Goal: Task Accomplishment & Management: Manage account settings

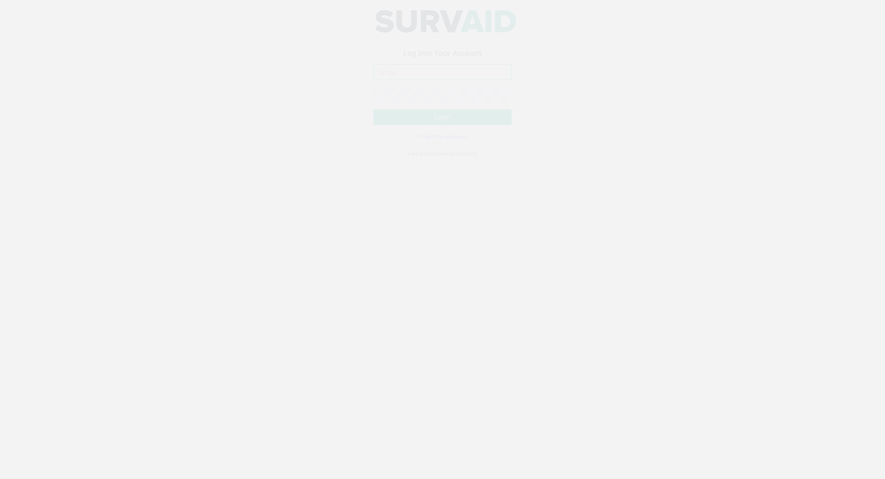
click at [394, 83] on input "email" at bounding box center [442, 81] width 138 height 16
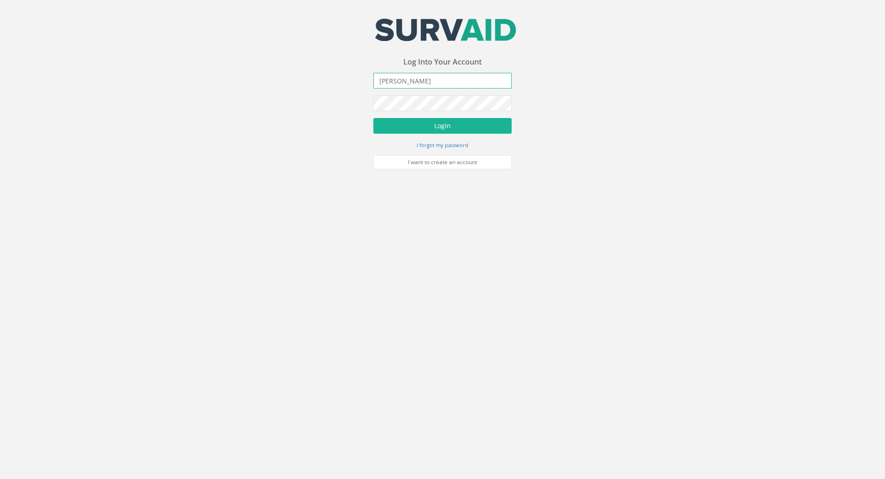
drag, startPoint x: 348, startPoint y: 78, endPoint x: 233, endPoint y: 58, distance: 116.2
click at [116, 54] on div "Your email address was sucessfully verified - please login below to continue Yo…" at bounding box center [442, 84] width 885 height 169
paste input ".[PERSON_NAME][EMAIL_ADDRESS][DOMAIN_NAME]"
type input "[PERSON_NAME][EMAIL_ADDRESS][PERSON_NAME][DOMAIN_NAME]"
click at [463, 118] on button "Login" at bounding box center [442, 126] width 138 height 16
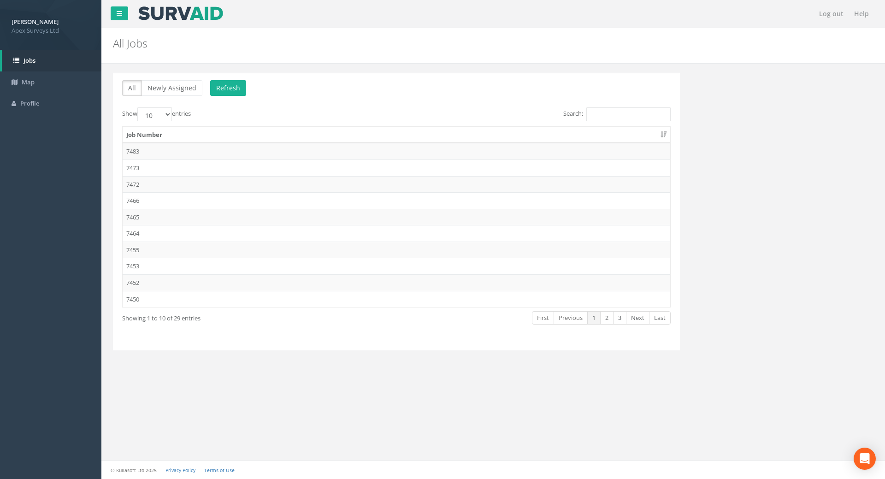
click at [622, 121] on div "Search:" at bounding box center [536, 115] width 267 height 16
click at [622, 114] on input "Search:" at bounding box center [628, 114] width 84 height 14
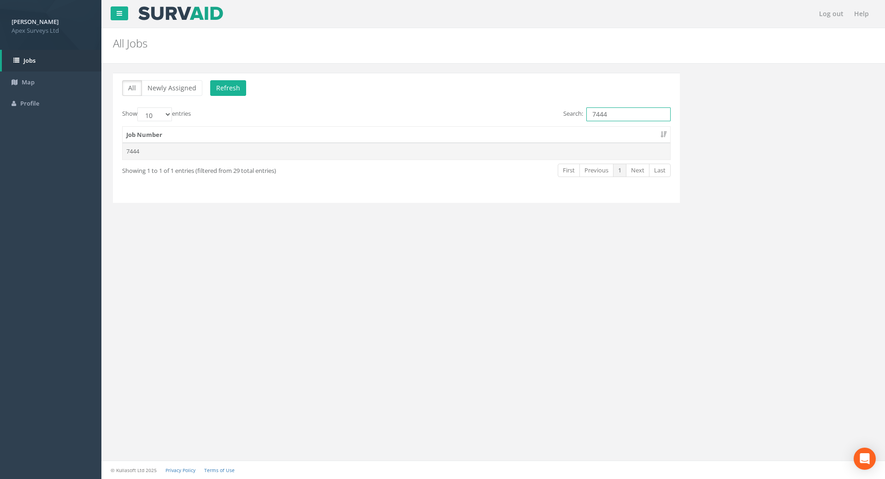
type input "7444"
click at [131, 148] on td "7444" at bounding box center [397, 151] width 548 height 17
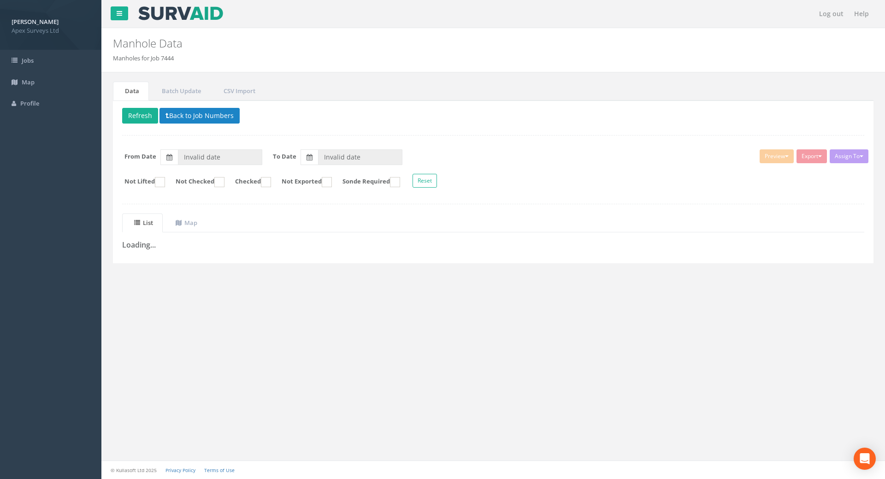
type input "[DATE]"
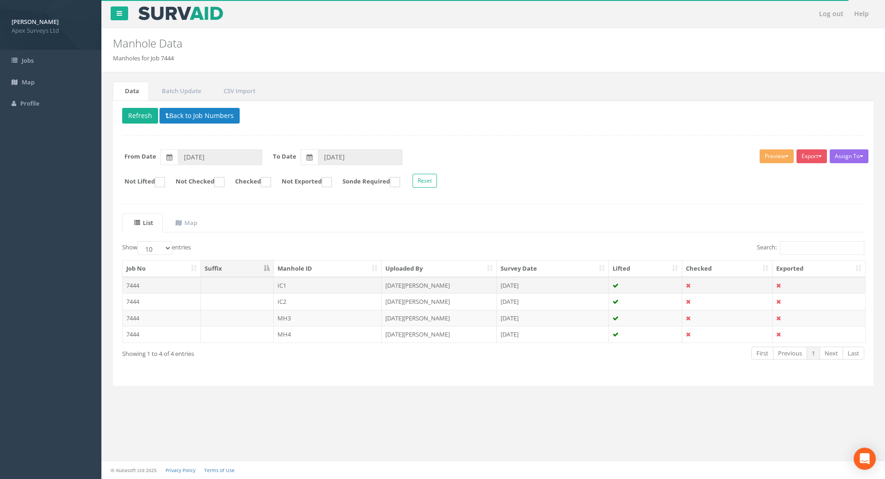
click at [140, 285] on td "7444" at bounding box center [162, 285] width 78 height 17
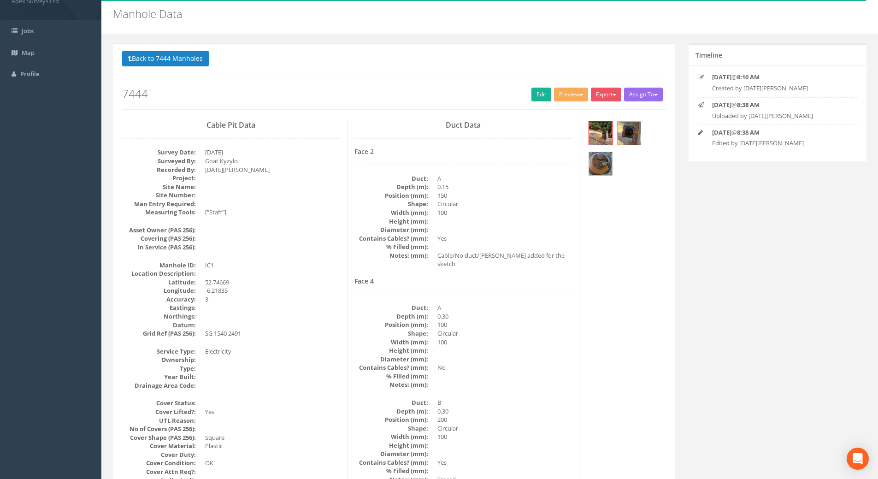
scroll to position [46, 0]
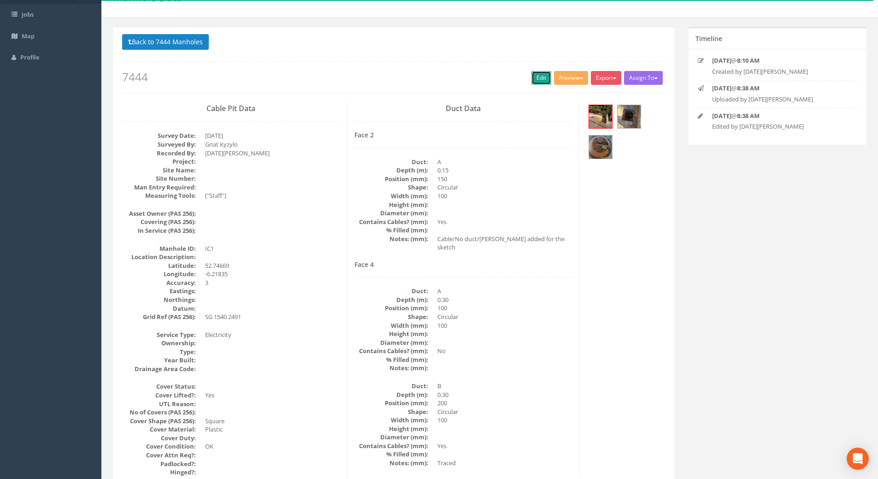
click at [537, 77] on link "Edit" at bounding box center [541, 78] width 20 height 14
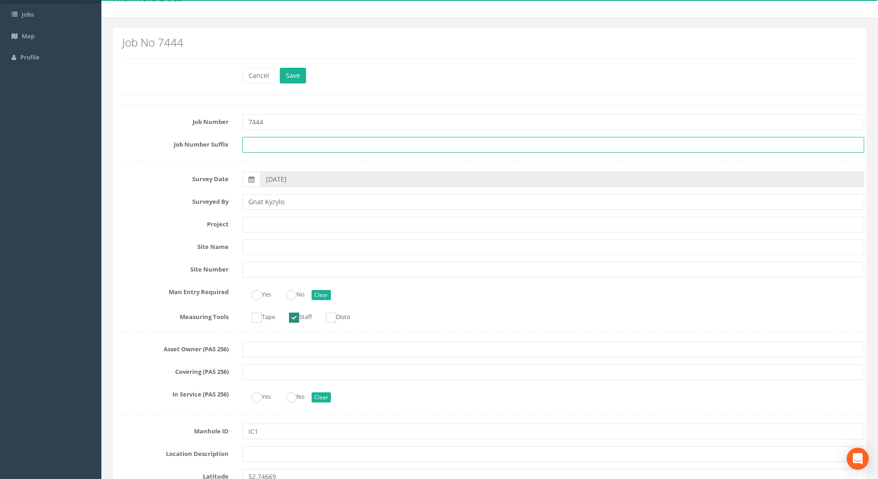
click at [286, 146] on input "text" at bounding box center [553, 145] width 622 height 16
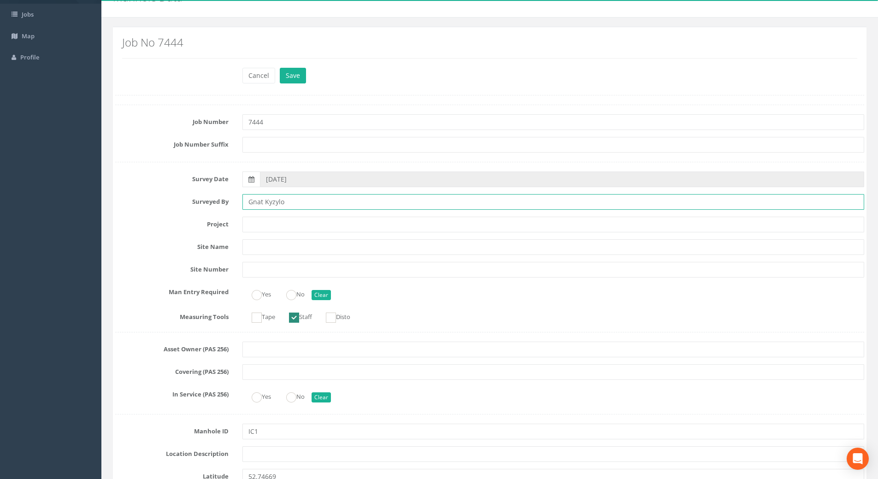
click at [259, 201] on input "Gnat Kyzylo" at bounding box center [553, 202] width 622 height 16
click at [261, 226] on input "text" at bounding box center [553, 225] width 622 height 16
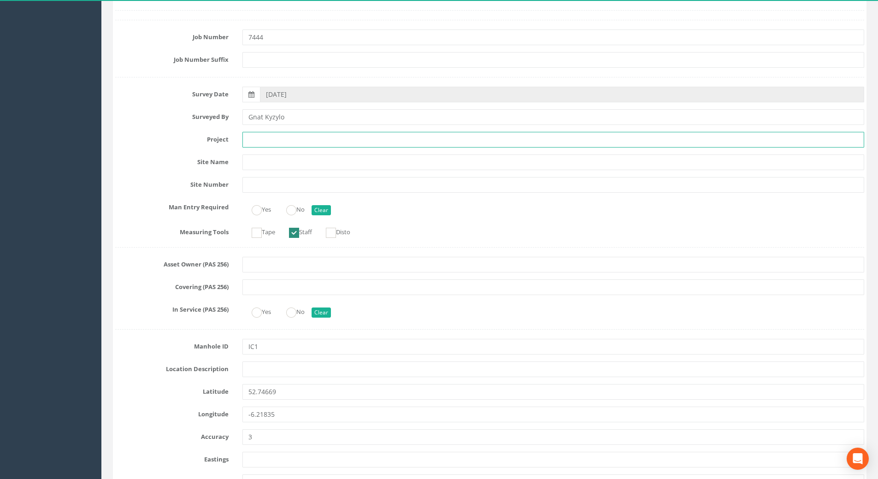
scroll to position [138, 0]
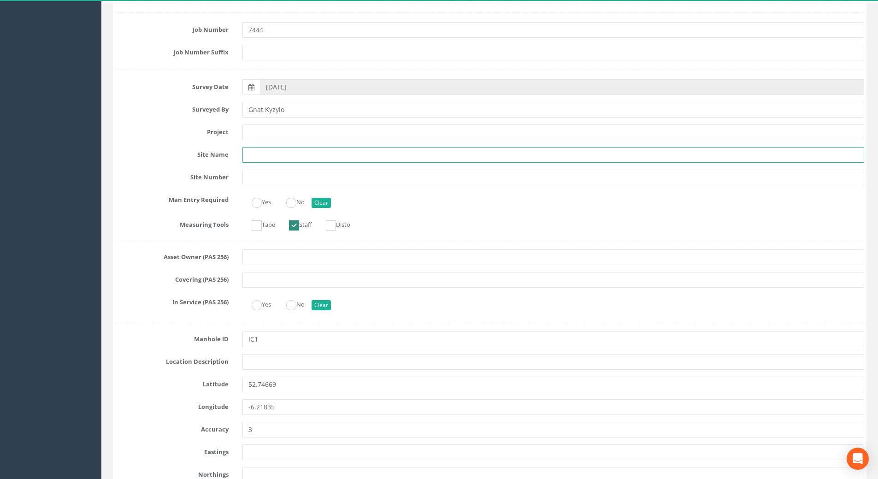
click at [256, 156] on input "text" at bounding box center [553, 155] width 622 height 16
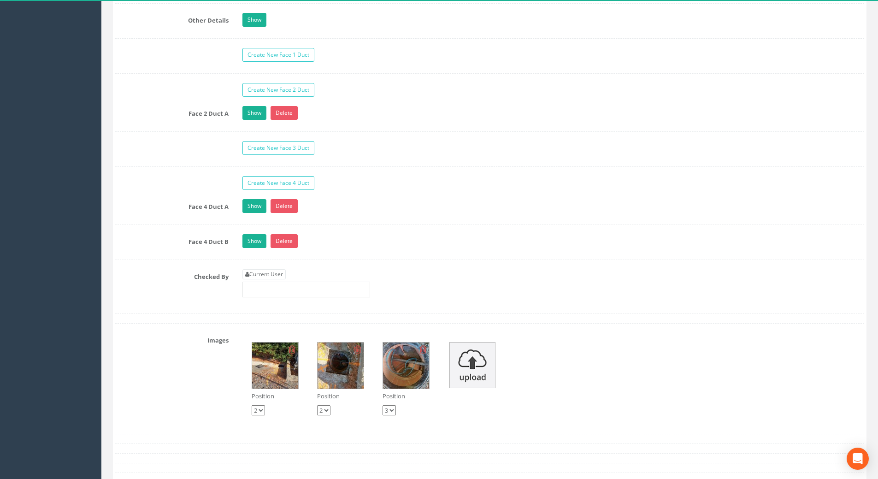
scroll to position [1430, 0]
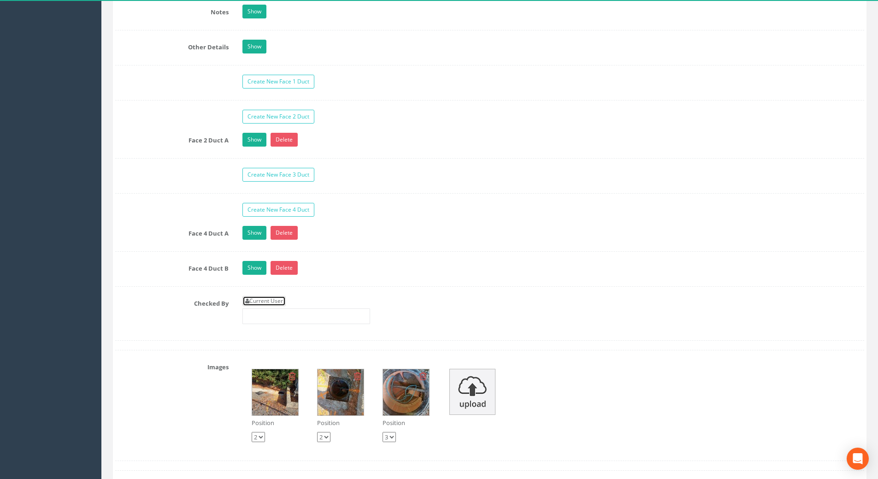
click at [266, 301] on link "Current User" at bounding box center [263, 301] width 43 height 10
type input "[PERSON_NAME]"
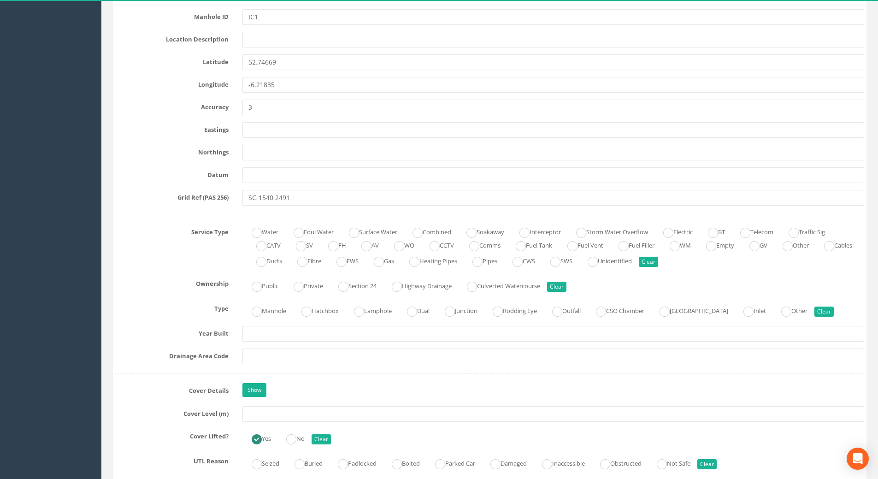
scroll to position [461, 0]
click at [673, 233] on ins at bounding box center [668, 232] width 10 height 10
radio input "true"
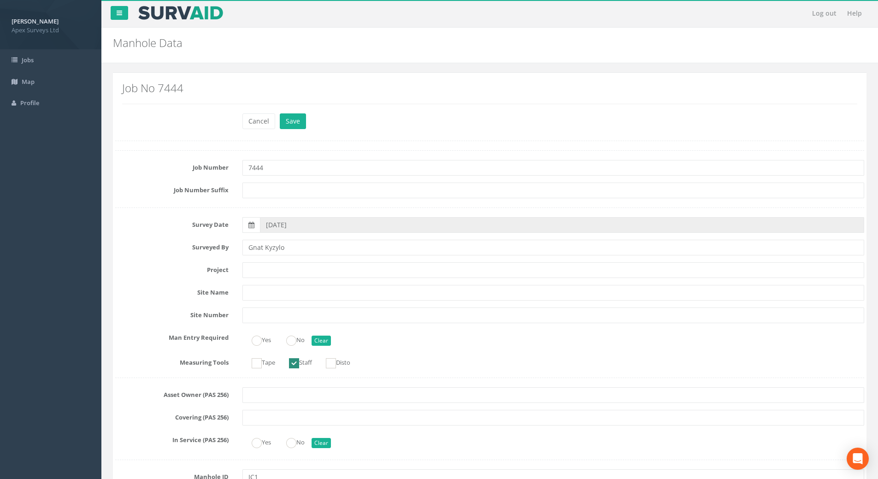
scroll to position [0, 0]
click at [255, 124] on button "Cancel" at bounding box center [258, 122] width 33 height 16
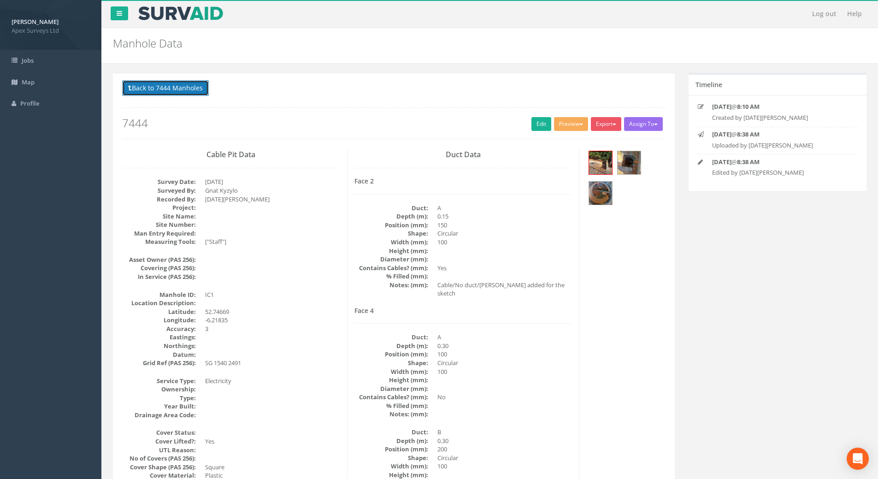
click at [137, 88] on button "Back to 7444 Manholes" at bounding box center [165, 88] width 87 height 16
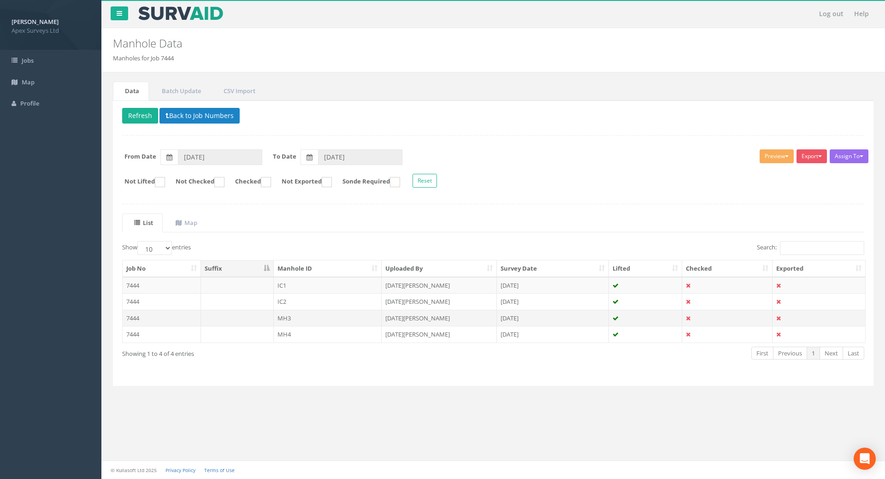
click at [136, 315] on td "7444" at bounding box center [162, 318] width 78 height 17
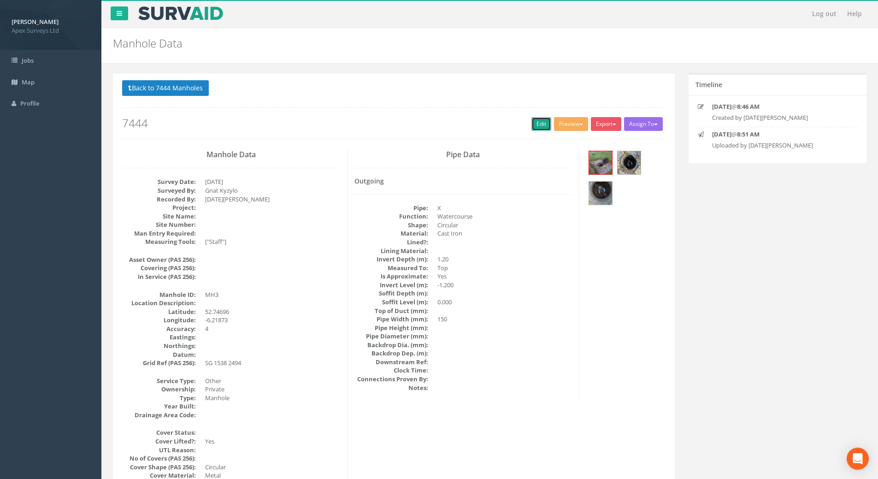
click at [533, 126] on link "Edit" at bounding box center [541, 124] width 20 height 14
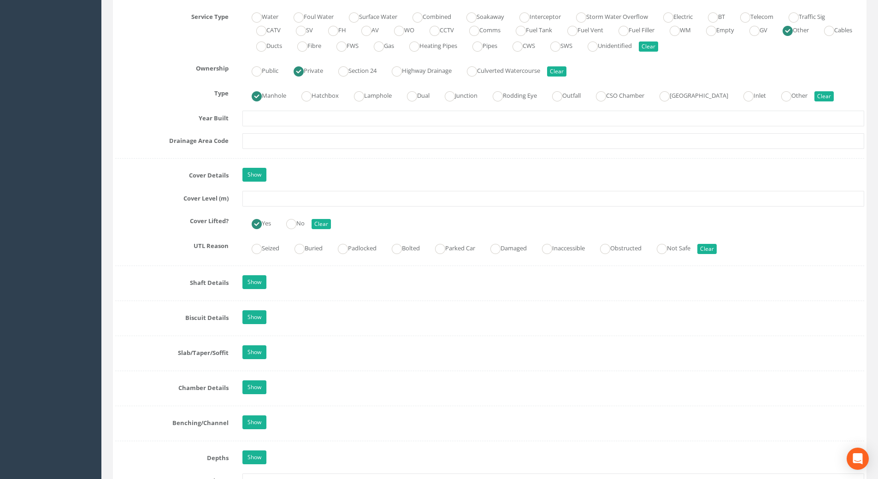
scroll to position [691, 0]
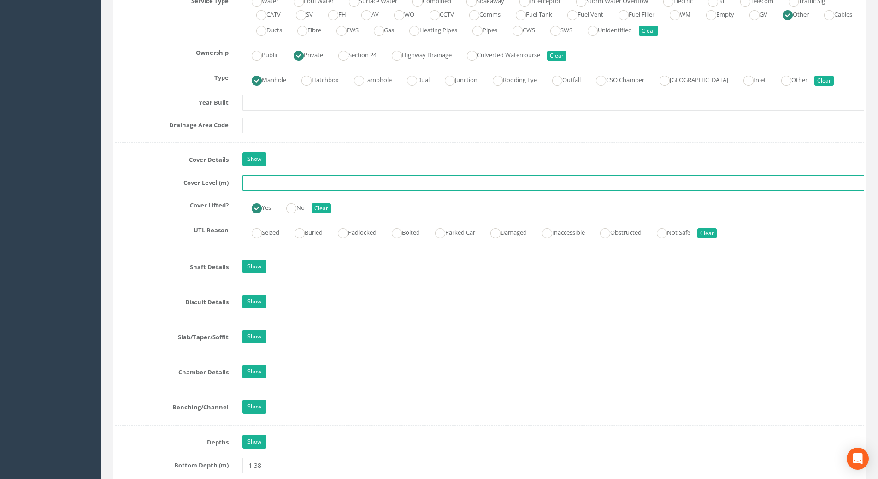
click at [254, 182] on input "text" at bounding box center [553, 183] width 622 height 16
type input "27.42"
click at [172, 201] on label "Cover Lifted?" at bounding box center [171, 204] width 127 height 12
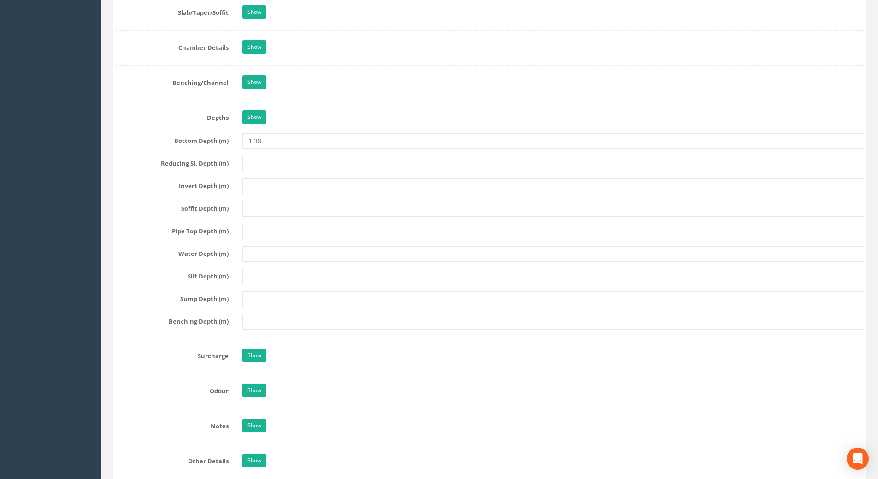
scroll to position [1014, 0]
click at [136, 205] on label "Soffit Depth (m)" at bounding box center [171, 209] width 127 height 12
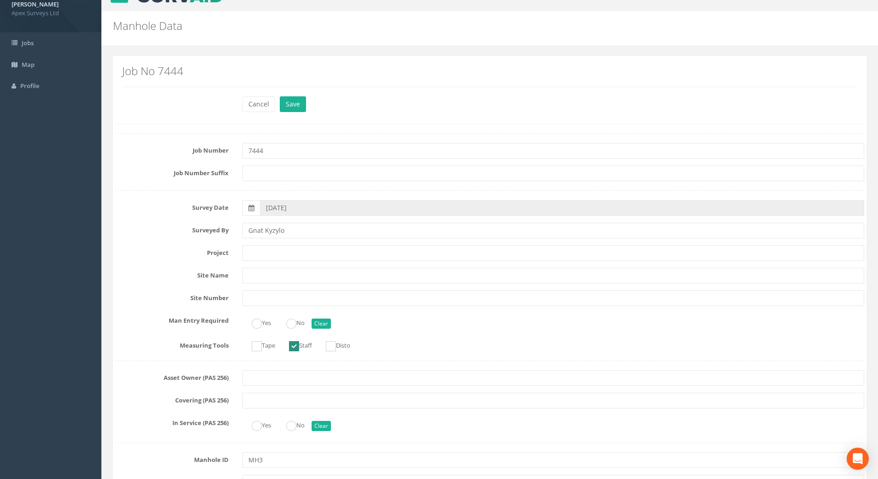
scroll to position [12, 0]
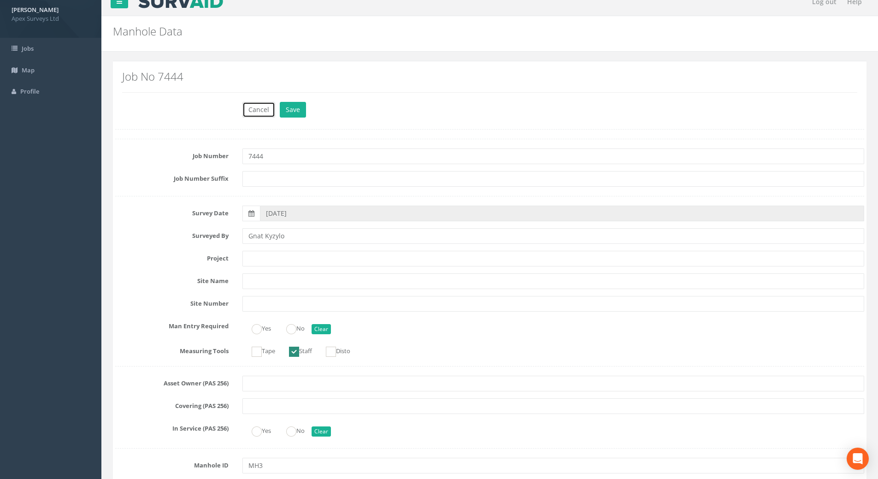
click at [254, 114] on button "Cancel" at bounding box center [258, 110] width 33 height 16
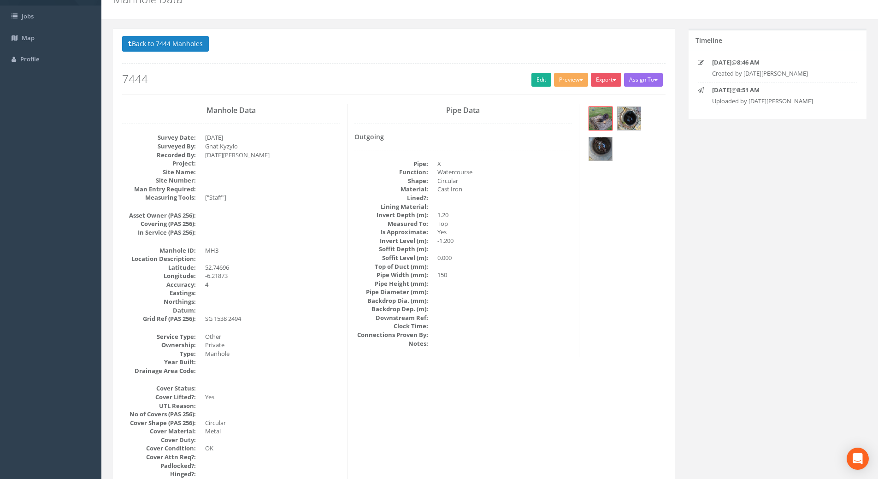
scroll to position [0, 0]
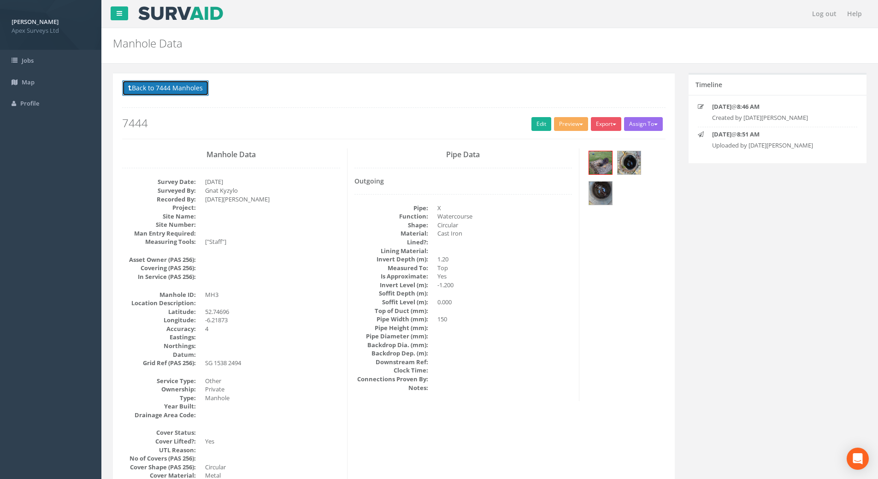
click at [139, 87] on button "Back to 7444 Manholes" at bounding box center [165, 88] width 87 height 16
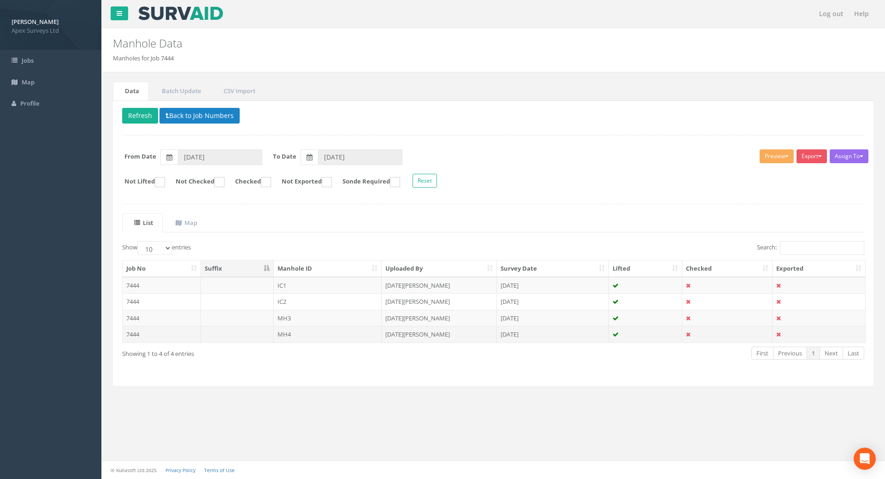
click at [132, 334] on td "7444" at bounding box center [162, 334] width 78 height 17
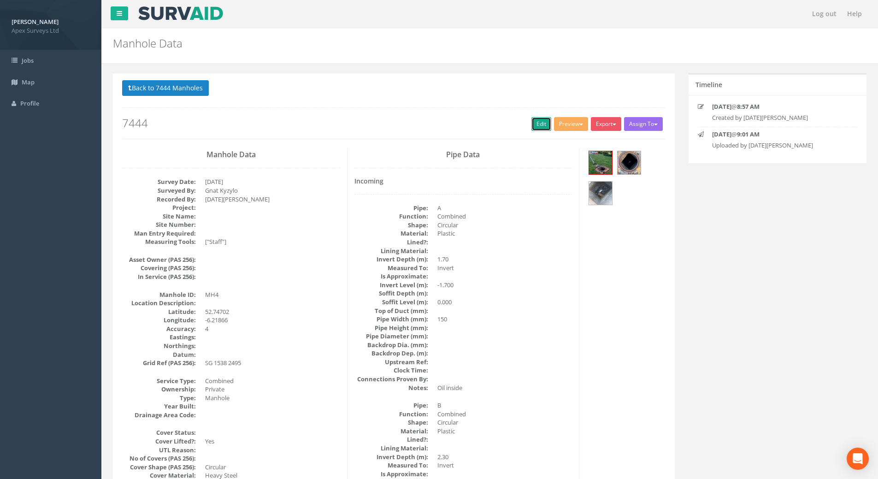
click at [531, 125] on link "Edit" at bounding box center [541, 124] width 20 height 14
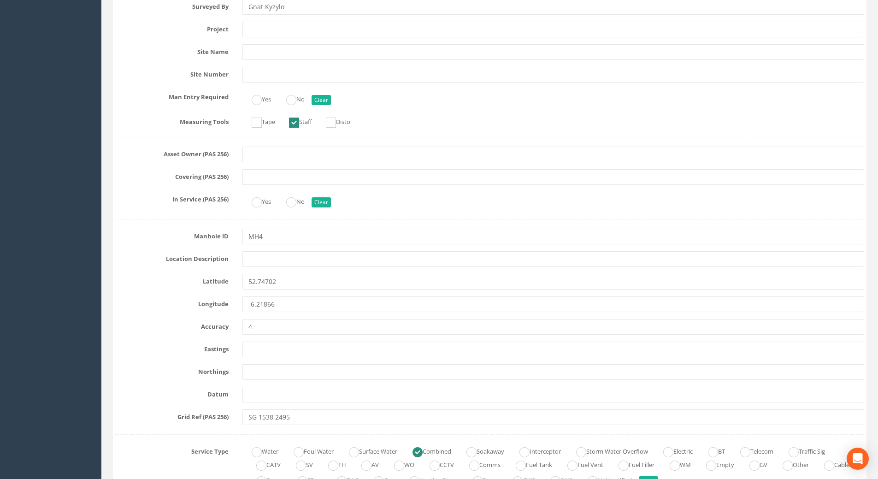
scroll to position [277, 0]
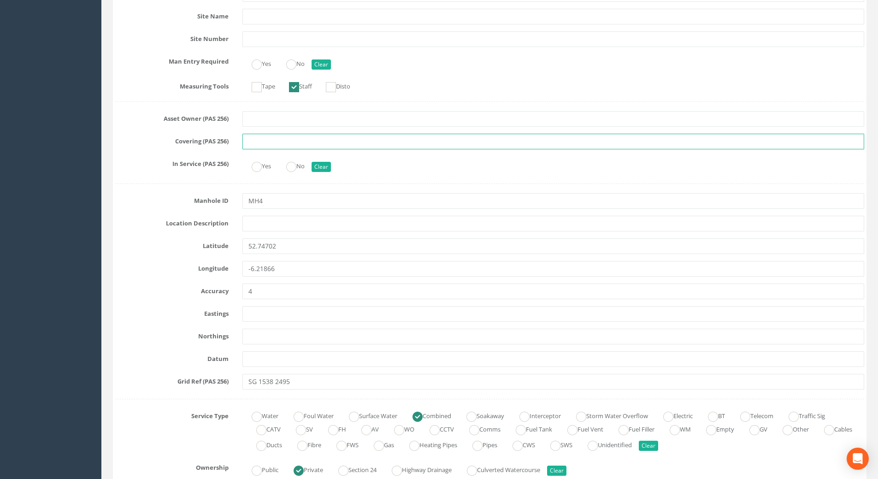
click at [262, 142] on input "text" at bounding box center [553, 142] width 622 height 16
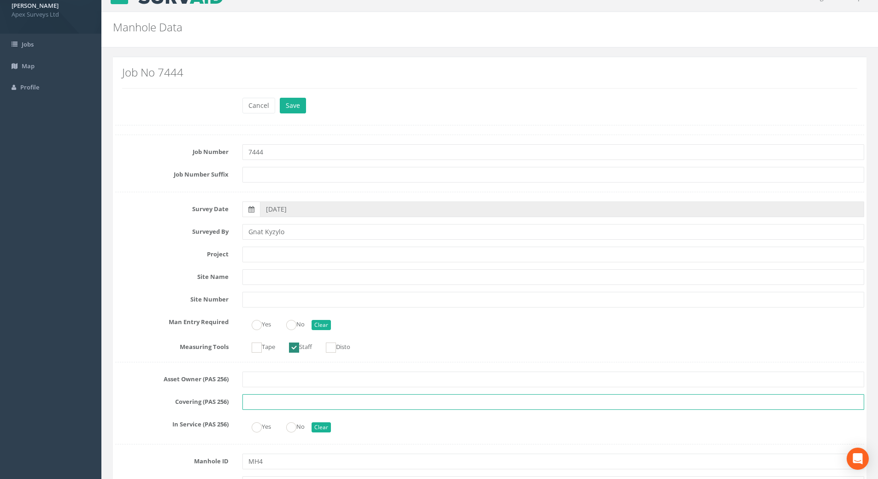
scroll to position [0, 0]
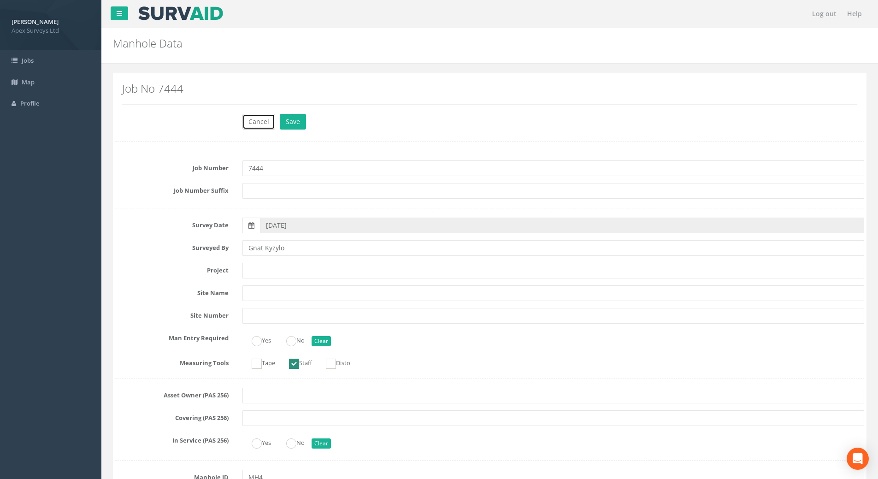
click at [249, 122] on button "Cancel" at bounding box center [258, 122] width 33 height 16
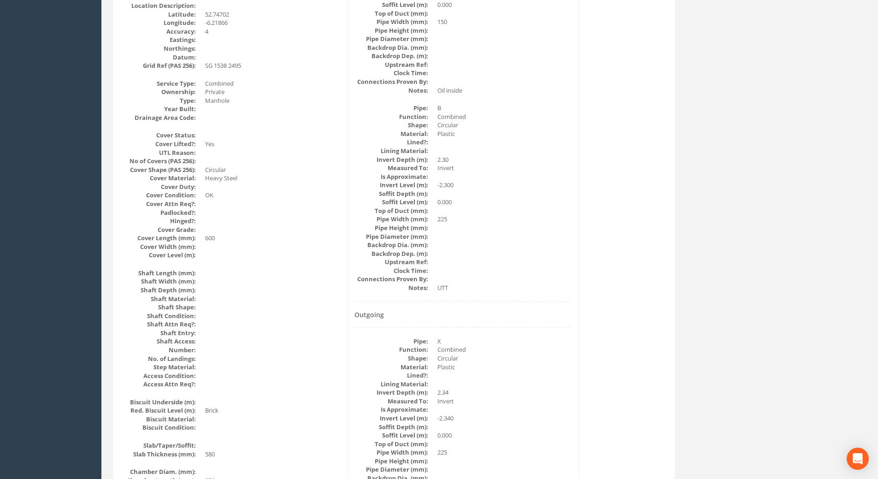
scroll to position [159, 0]
